Goal: Check status

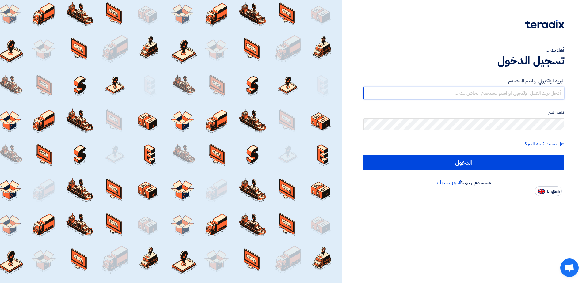
type input "[EMAIL_ADDRESS][DOMAIN_NAME]"
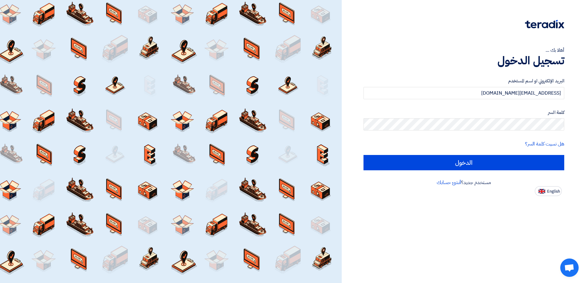
click at [404, 136] on form "البريد الإلكتروني او اسم [PERSON_NAME] [PERSON_NAME][EMAIL_ADDRESS][DOMAIN_NAME…" at bounding box center [463, 123] width 201 height 93
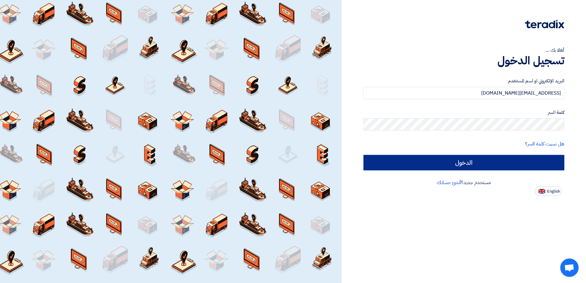
click at [437, 165] on input "الدخول" at bounding box center [463, 162] width 201 height 15
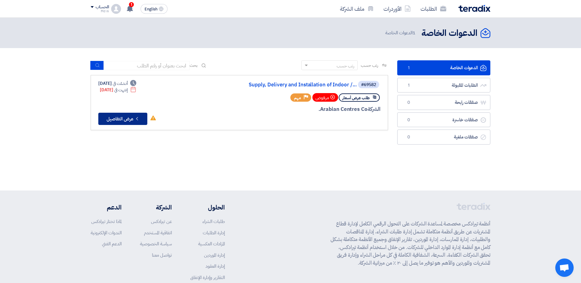
click at [127, 118] on button "Check details عرض التفاصيل" at bounding box center [122, 119] width 49 height 12
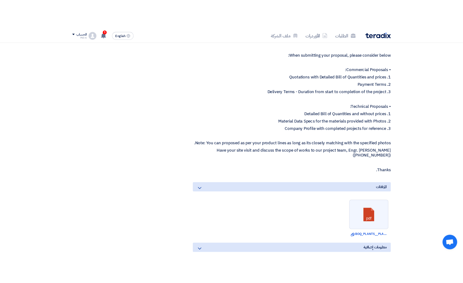
scroll to position [306, 0]
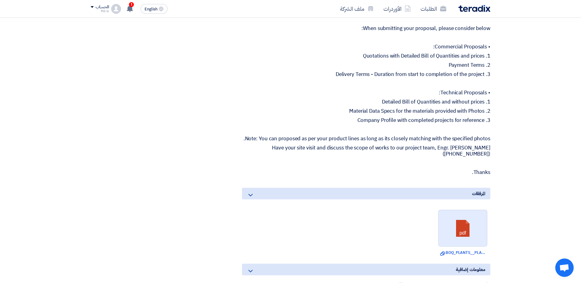
click at [455, 235] on link at bounding box center [463, 228] width 49 height 37
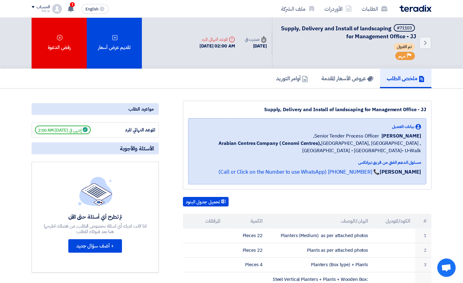
scroll to position [0, 0]
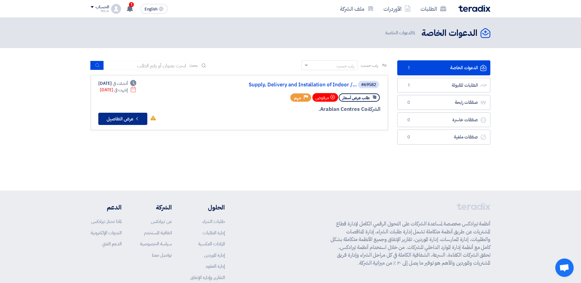
click at [119, 117] on button "Check details عرض التفاصيل" at bounding box center [122, 119] width 49 height 12
